Goal: Task Accomplishment & Management: Use online tool/utility

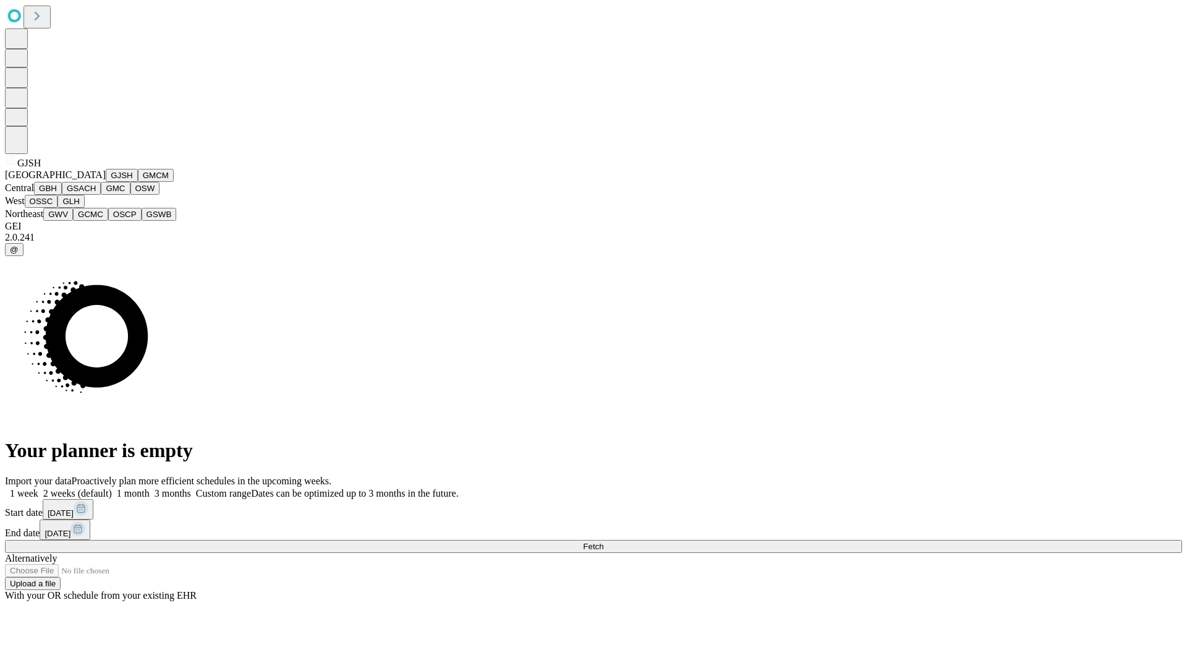
click at [106, 182] on button "GJSH" at bounding box center [122, 175] width 32 height 13
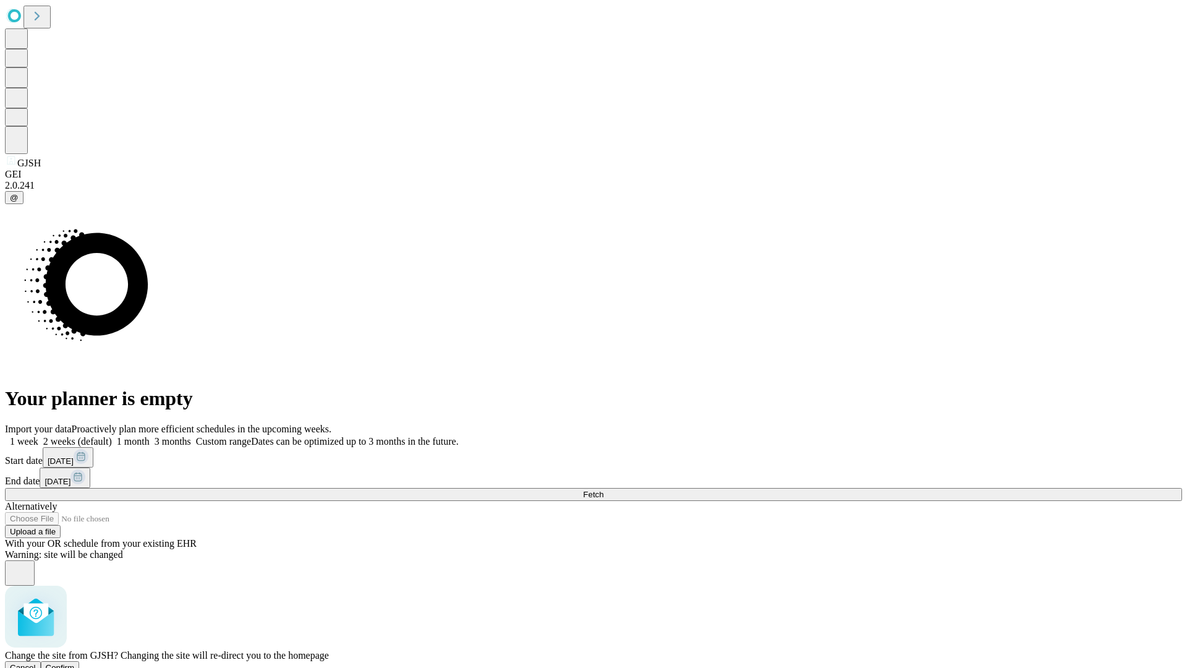
click at [75, 663] on span "Confirm" at bounding box center [60, 667] width 29 height 9
click at [38, 436] on label "1 week" at bounding box center [21, 441] width 33 height 11
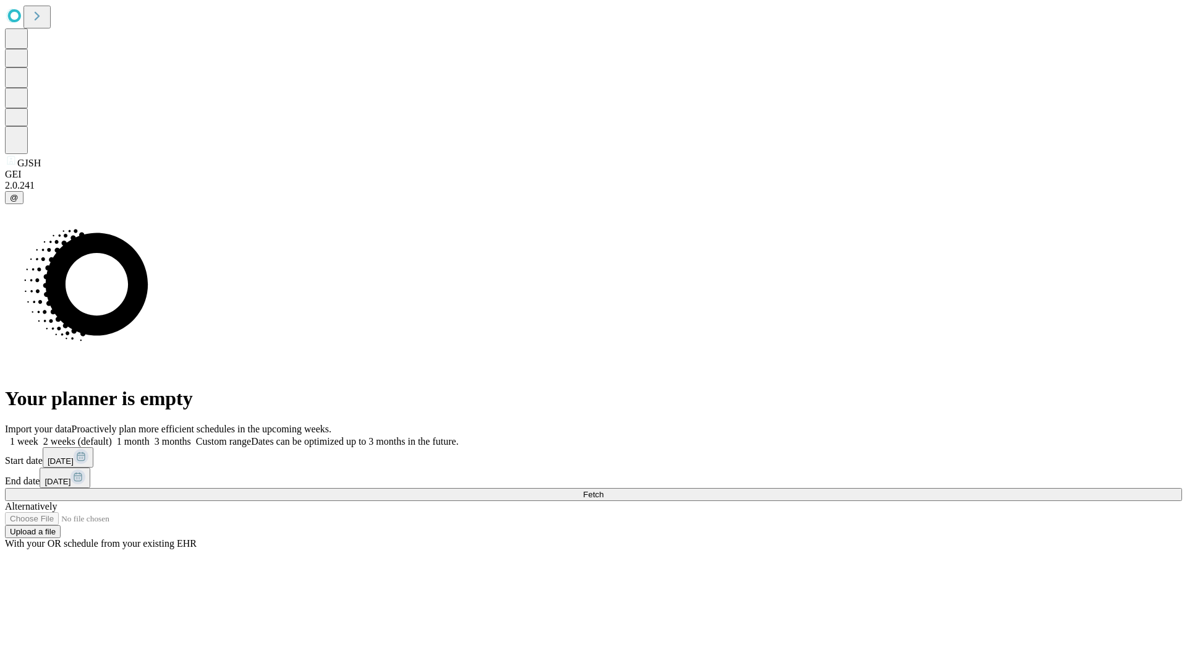
click at [603, 490] on span "Fetch" at bounding box center [593, 494] width 20 height 9
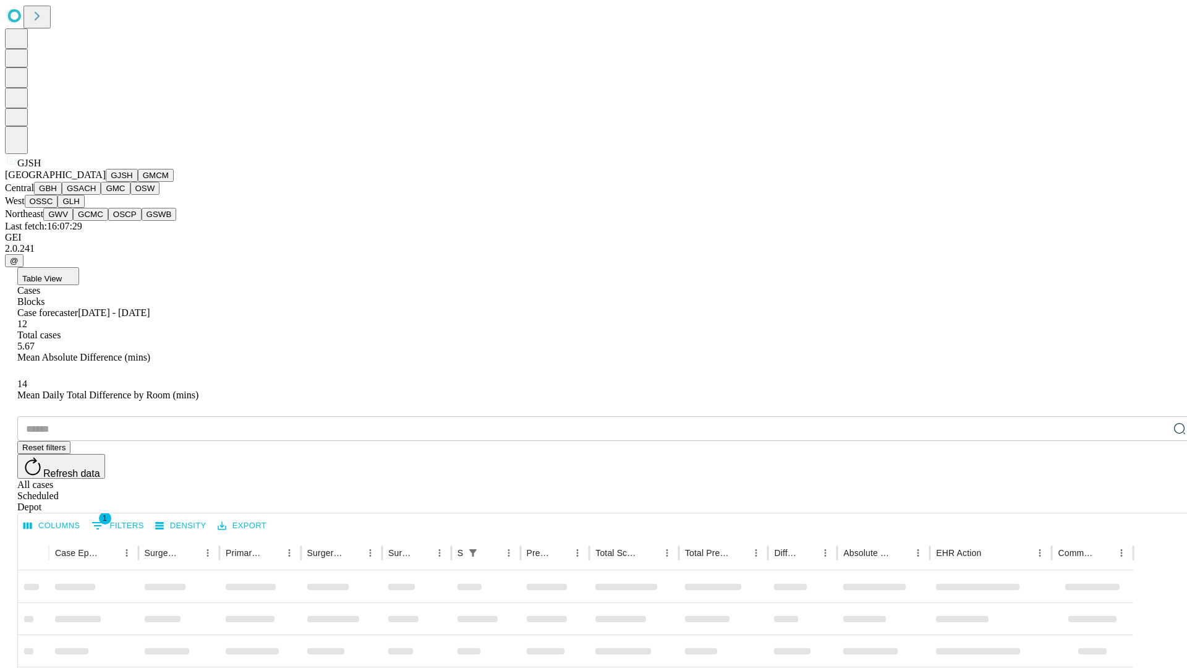
click at [138, 182] on button "GMCM" at bounding box center [156, 175] width 36 height 13
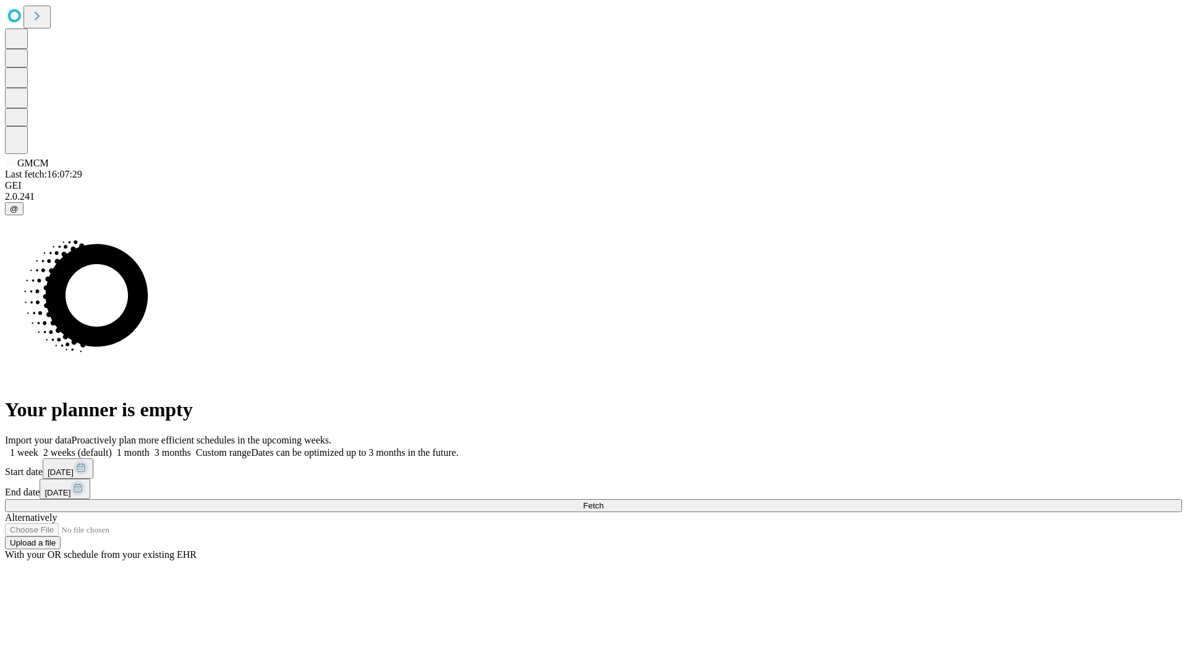
click at [38, 447] on label "1 week" at bounding box center [21, 452] width 33 height 11
click at [603, 501] on span "Fetch" at bounding box center [593, 505] width 20 height 9
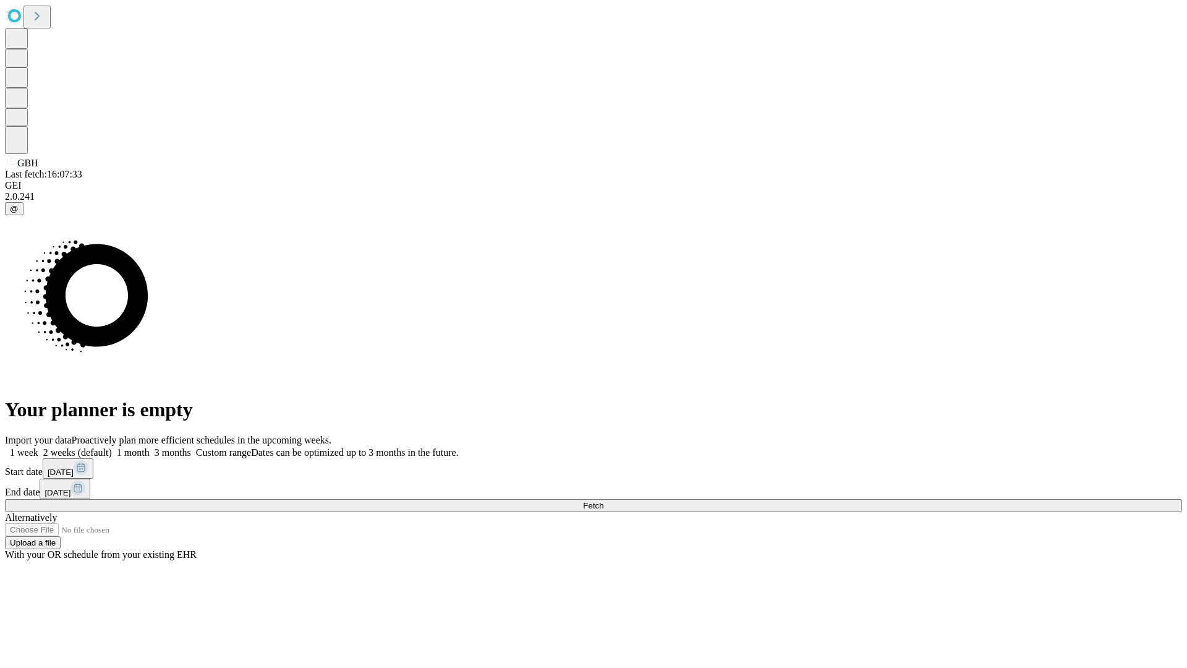
click at [603, 501] on span "Fetch" at bounding box center [593, 505] width 20 height 9
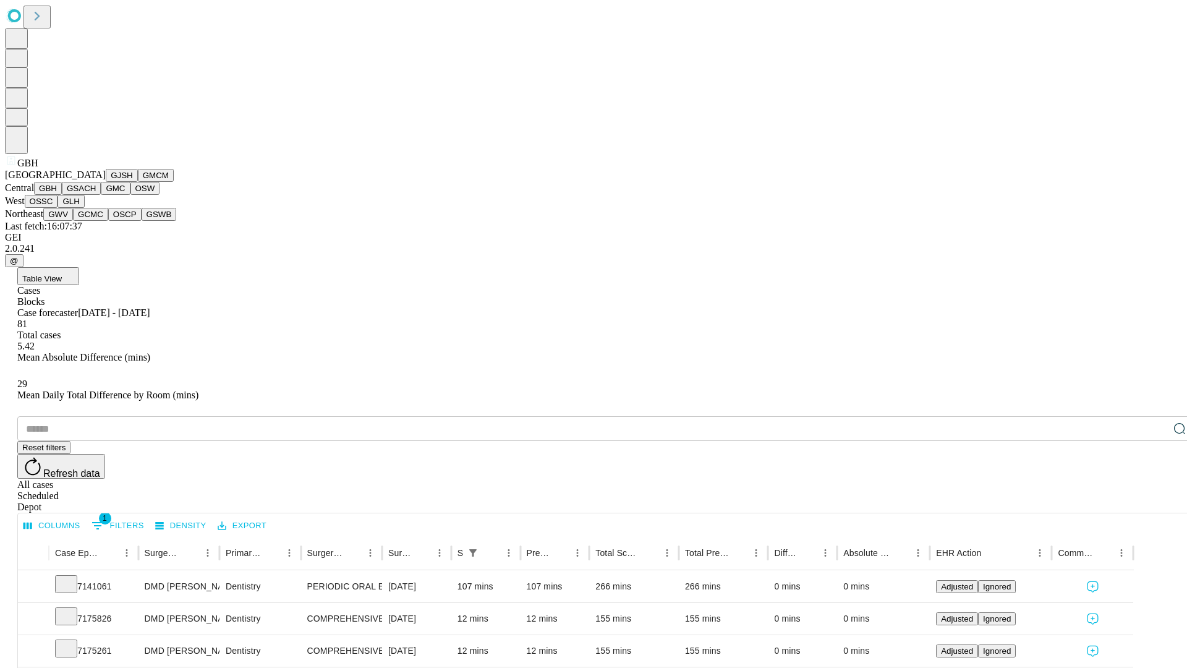
click at [96, 195] on button "GSACH" at bounding box center [81, 188] width 39 height 13
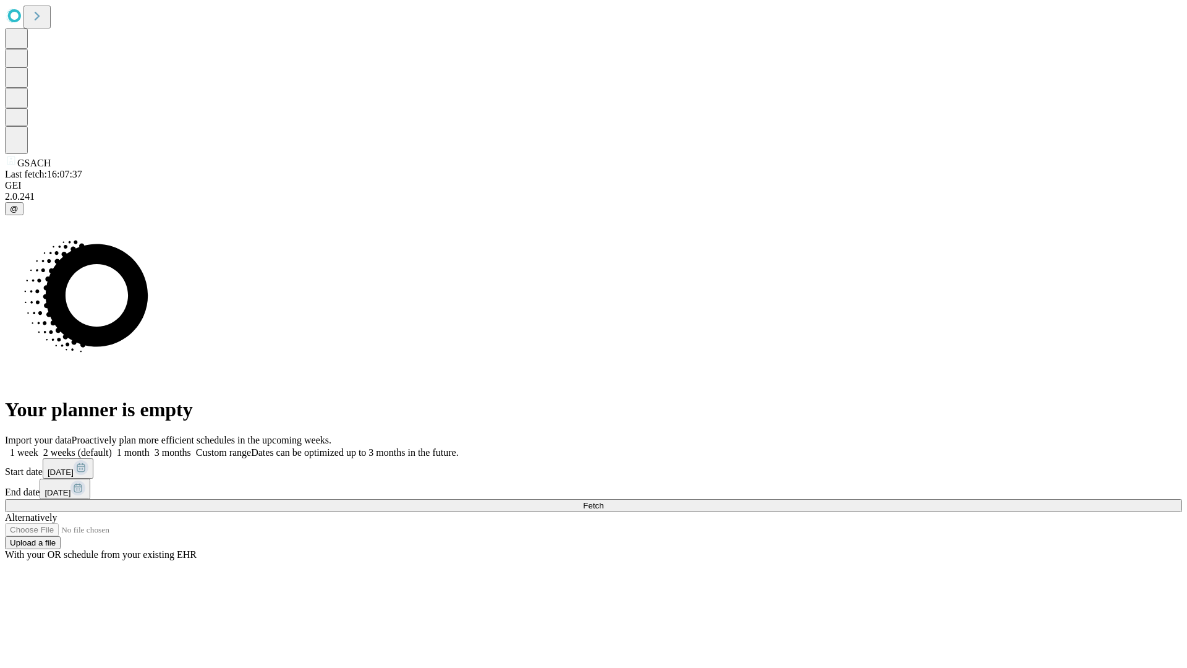
click at [38, 447] on label "1 week" at bounding box center [21, 452] width 33 height 11
click at [603, 501] on span "Fetch" at bounding box center [593, 505] width 20 height 9
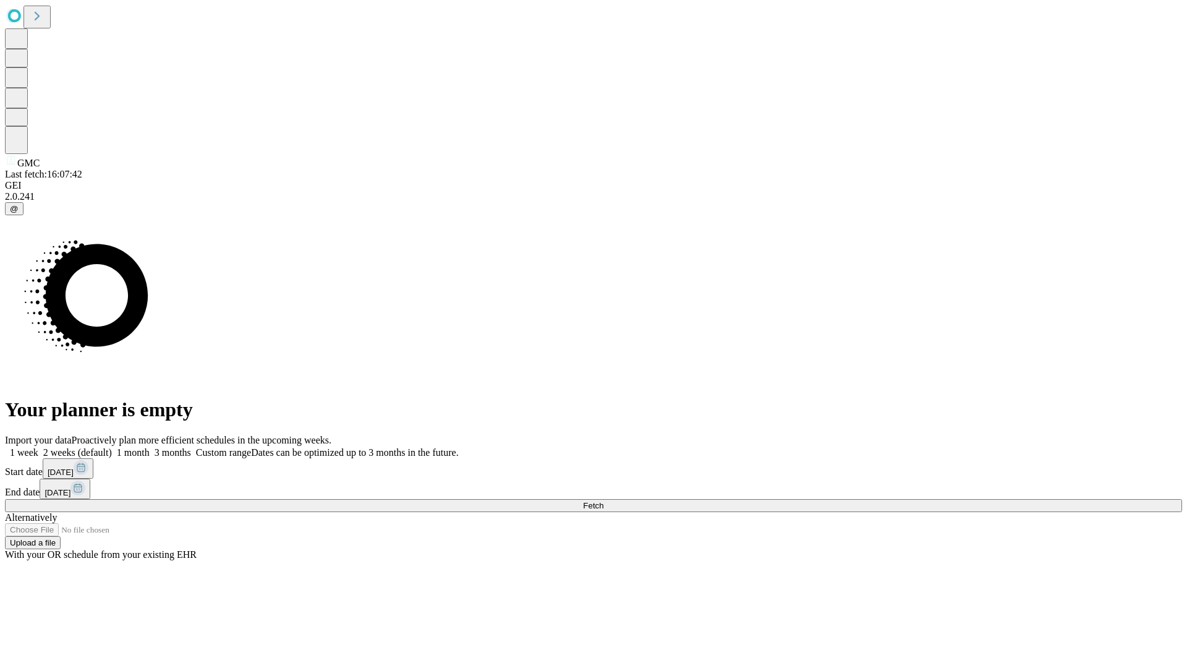
click at [38, 447] on label "1 week" at bounding box center [21, 452] width 33 height 11
click at [603, 501] on span "Fetch" at bounding box center [593, 505] width 20 height 9
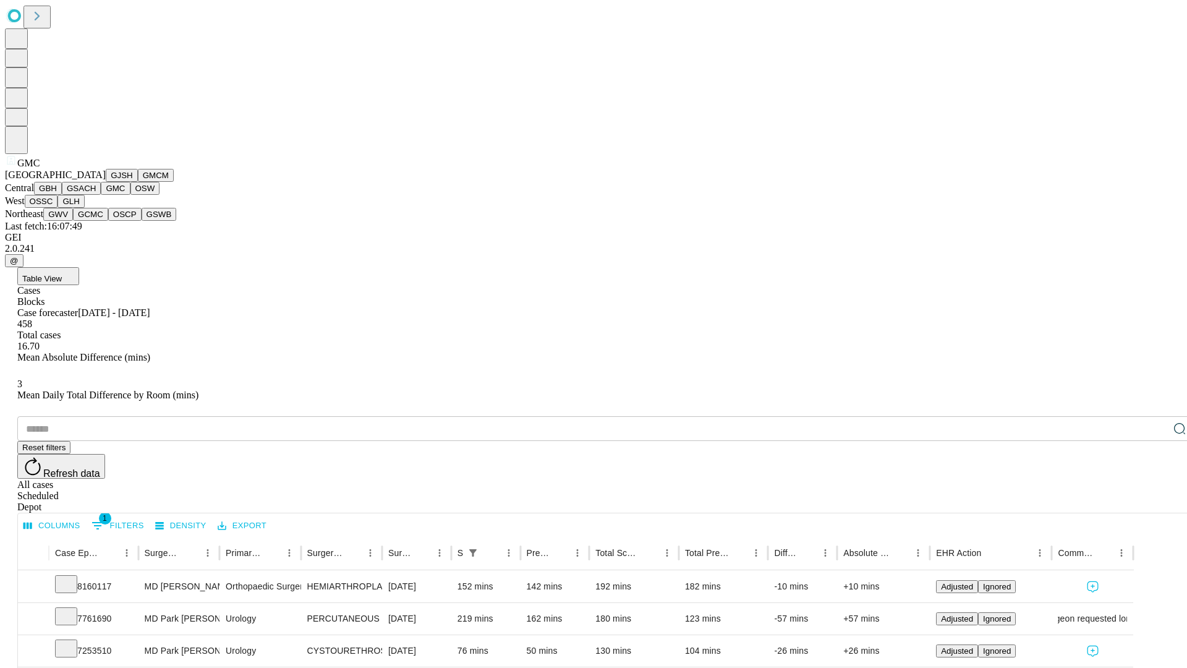
click at [130, 195] on button "OSW" at bounding box center [145, 188] width 30 height 13
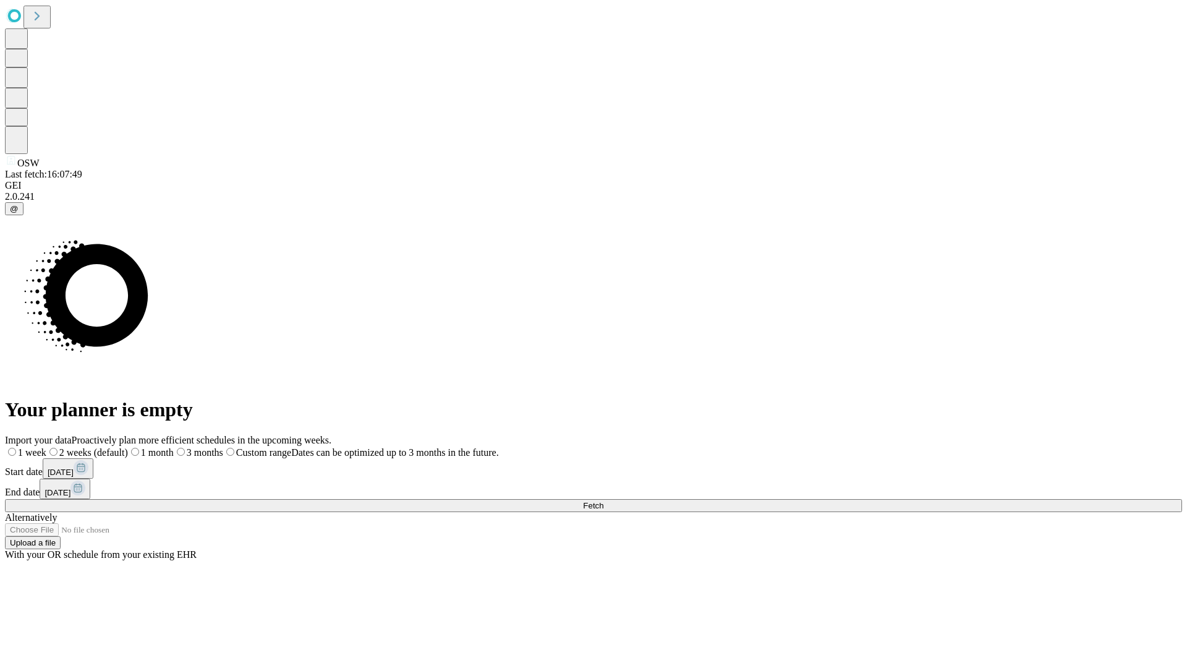
click at [46, 447] on label "1 week" at bounding box center [25, 452] width 41 height 11
click at [603, 501] on span "Fetch" at bounding box center [593, 505] width 20 height 9
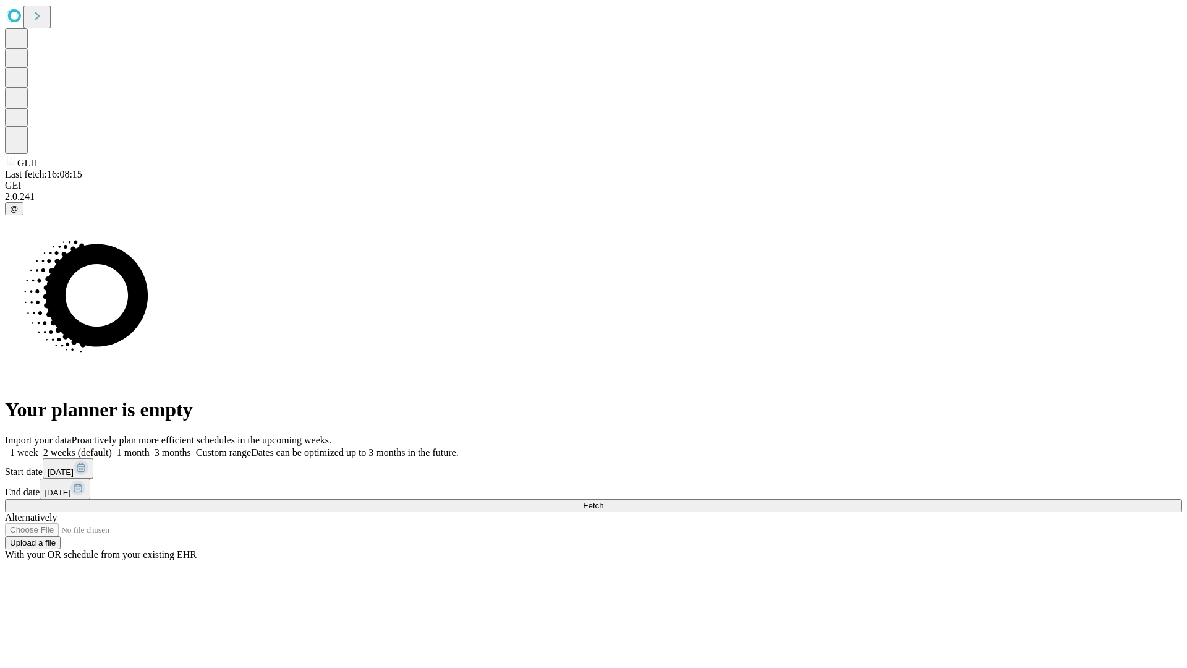
click at [38, 447] on label "1 week" at bounding box center [21, 452] width 33 height 11
click at [603, 501] on span "Fetch" at bounding box center [593, 505] width 20 height 9
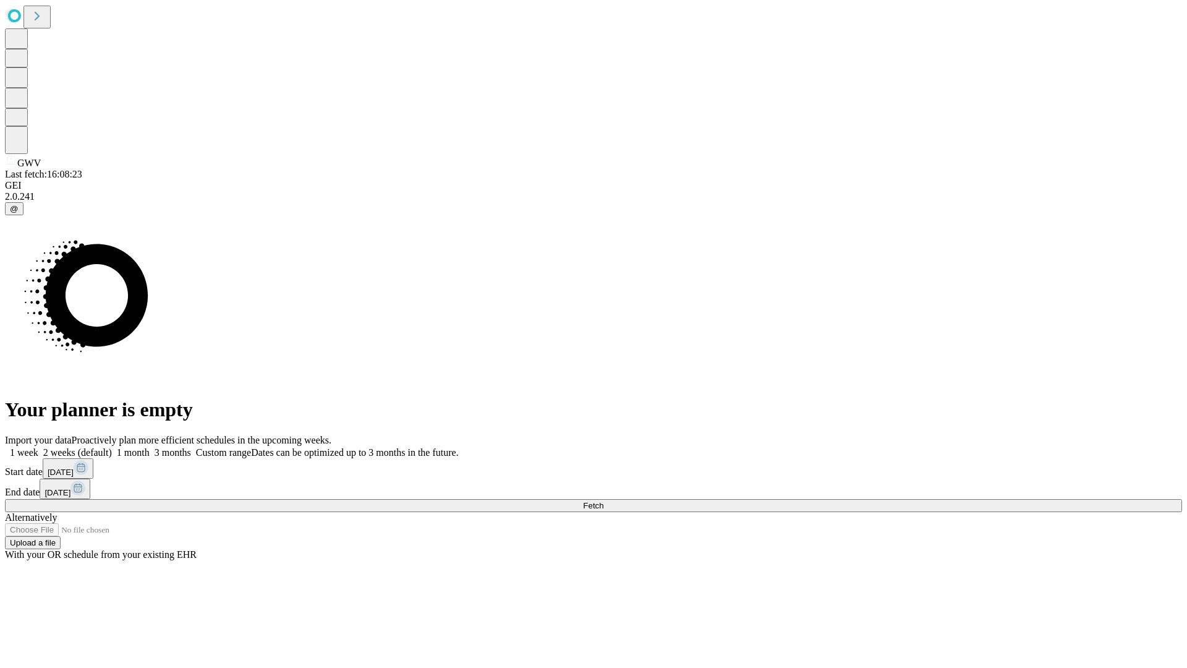
click at [38, 447] on label "1 week" at bounding box center [21, 452] width 33 height 11
click at [603, 501] on span "Fetch" at bounding box center [593, 505] width 20 height 9
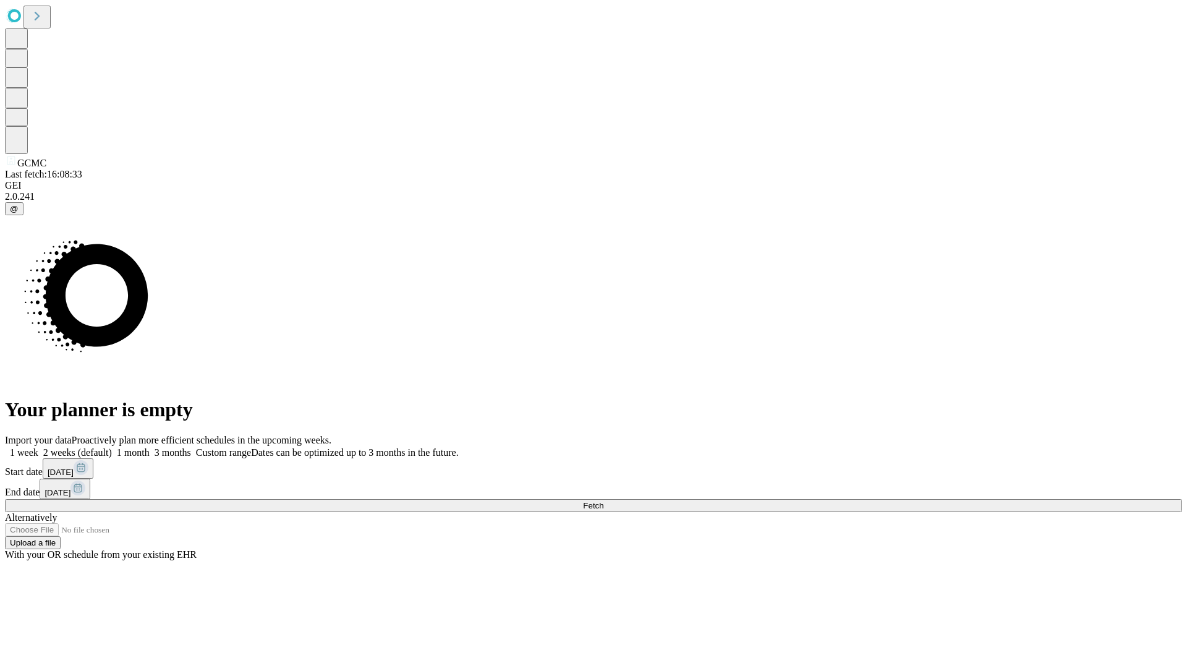
click at [38, 447] on label "1 week" at bounding box center [21, 452] width 33 height 11
click at [603, 501] on span "Fetch" at bounding box center [593, 505] width 20 height 9
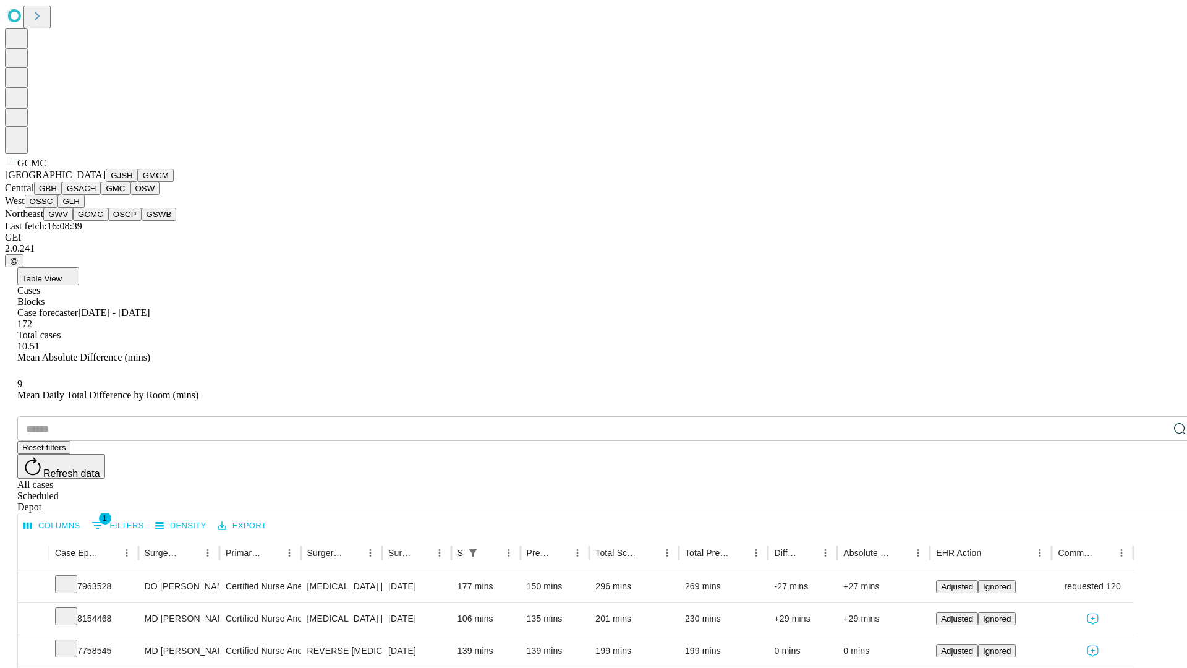
click at [108, 221] on button "OSCP" at bounding box center [124, 214] width 33 height 13
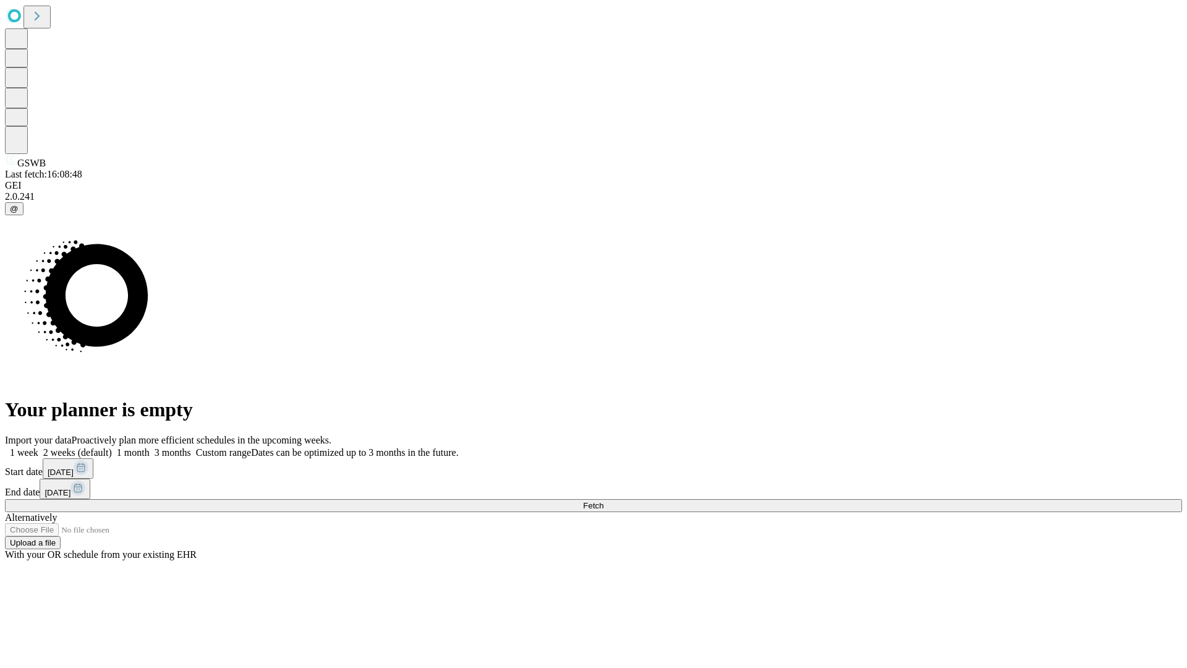
click at [38, 447] on label "1 week" at bounding box center [21, 452] width 33 height 11
click at [603, 501] on span "Fetch" at bounding box center [593, 505] width 20 height 9
